Goal: Information Seeking & Learning: Learn about a topic

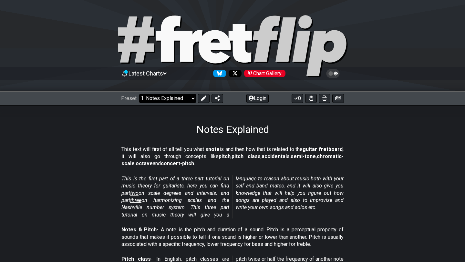
click at [190, 96] on select "Welcome to #fretflip! Initial Preset Custom Preset Minor Pentatonic Major Penta…" at bounding box center [167, 98] width 57 height 9
click at [139, 94] on select "Welcome to #fretflip! Initial Preset Custom Preset Minor Pentatonic Major Penta…" at bounding box center [167, 98] width 57 height 9
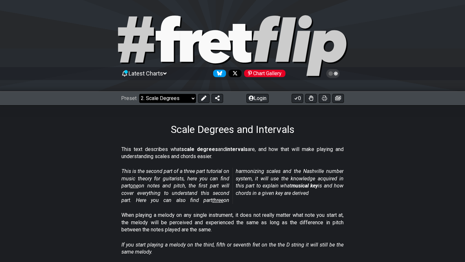
click at [186, 98] on select "Welcome to #fretflip! Initial Preset Custom Preset Minor Pentatonic Major Penta…" at bounding box center [167, 98] width 57 height 9
click at [139, 94] on select "Welcome to #fretflip! Initial Preset Custom Preset Minor Pentatonic Major Penta…" at bounding box center [167, 98] width 57 height 9
select select "/beginner-guitar"
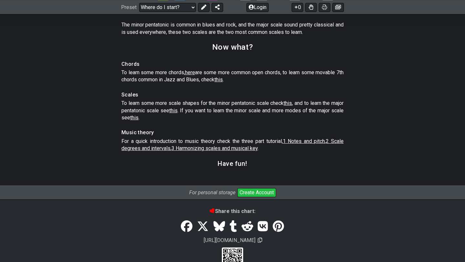
scroll to position [977, 0]
